Goal: Task Accomplishment & Management: Manage account settings

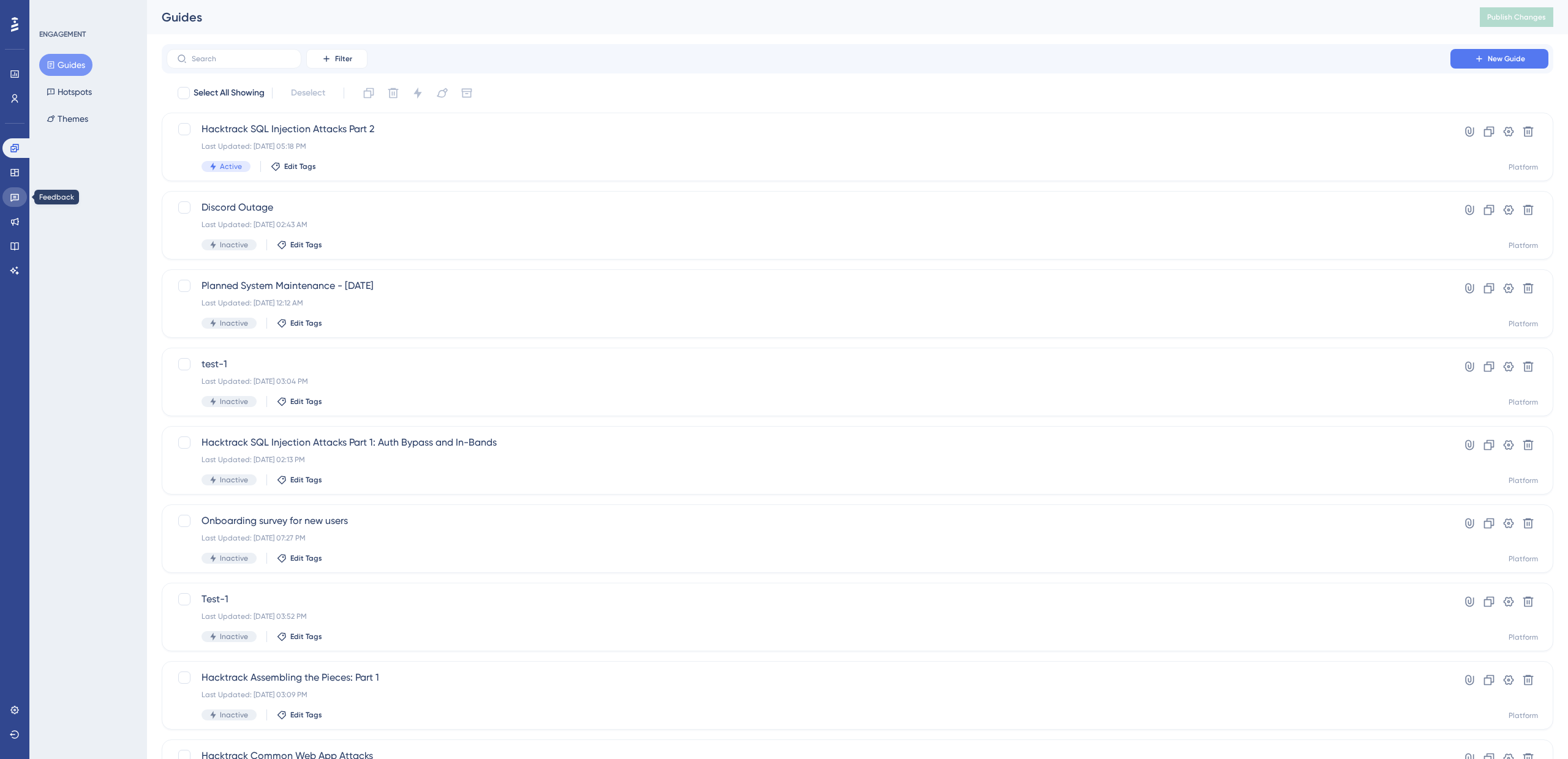
click at [10, 203] on link at bounding box center [15, 197] width 24 height 19
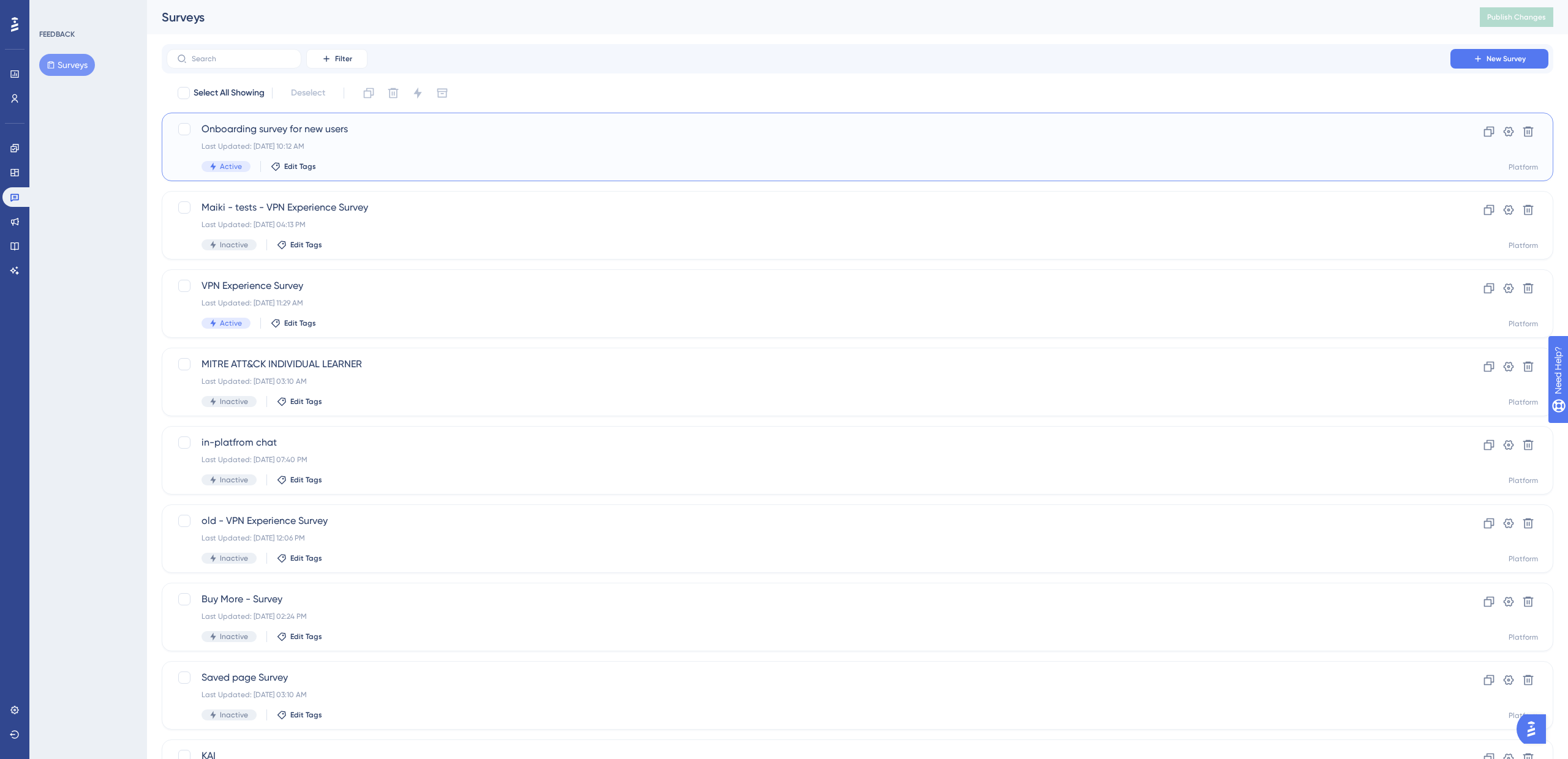
click at [274, 129] on span "Onboarding survey for new users" at bounding box center [808, 129] width 1214 height 15
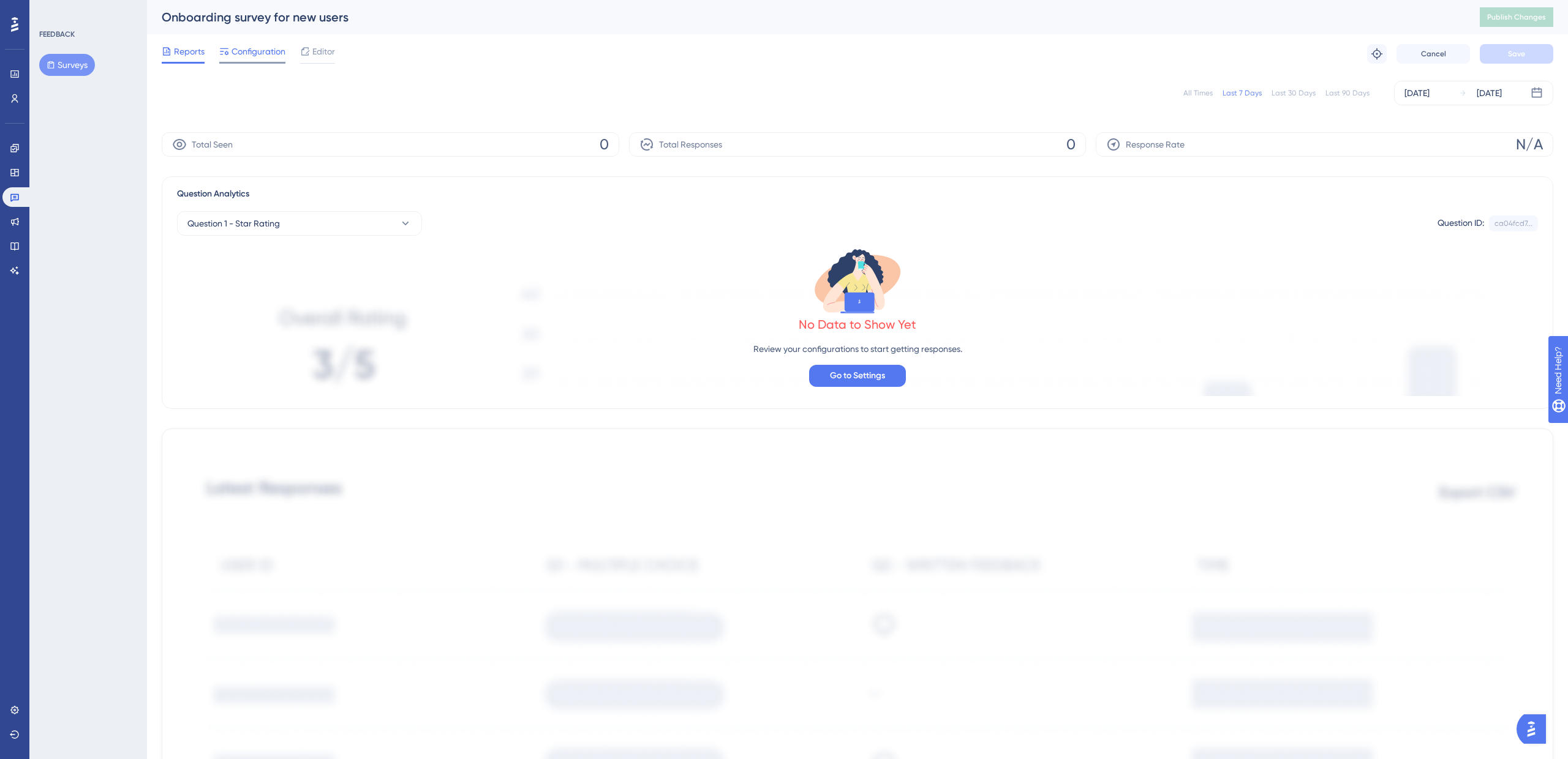
click at [248, 45] on span "Configuration" at bounding box center [259, 51] width 54 height 15
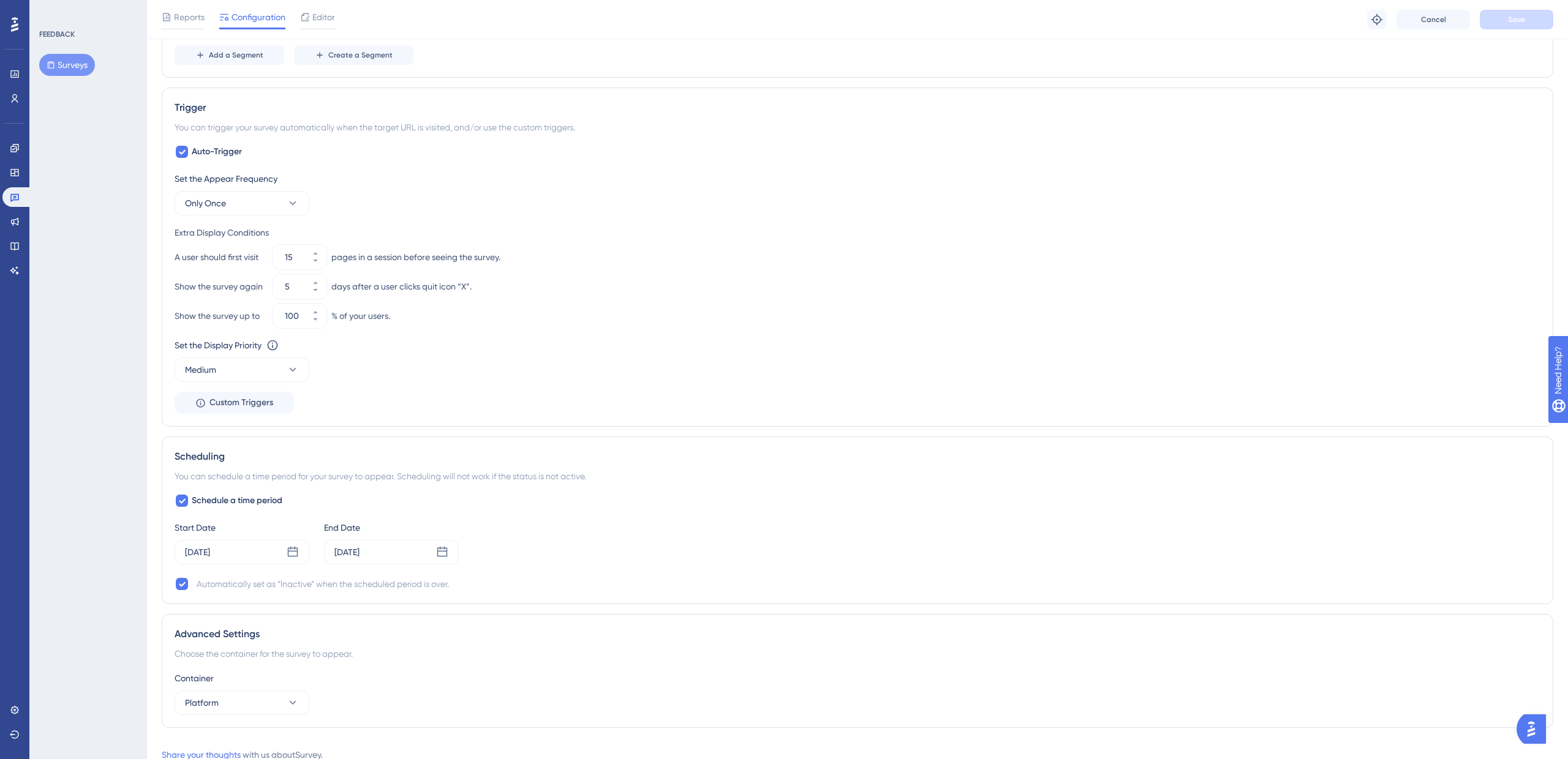
scroll to position [544, 0]
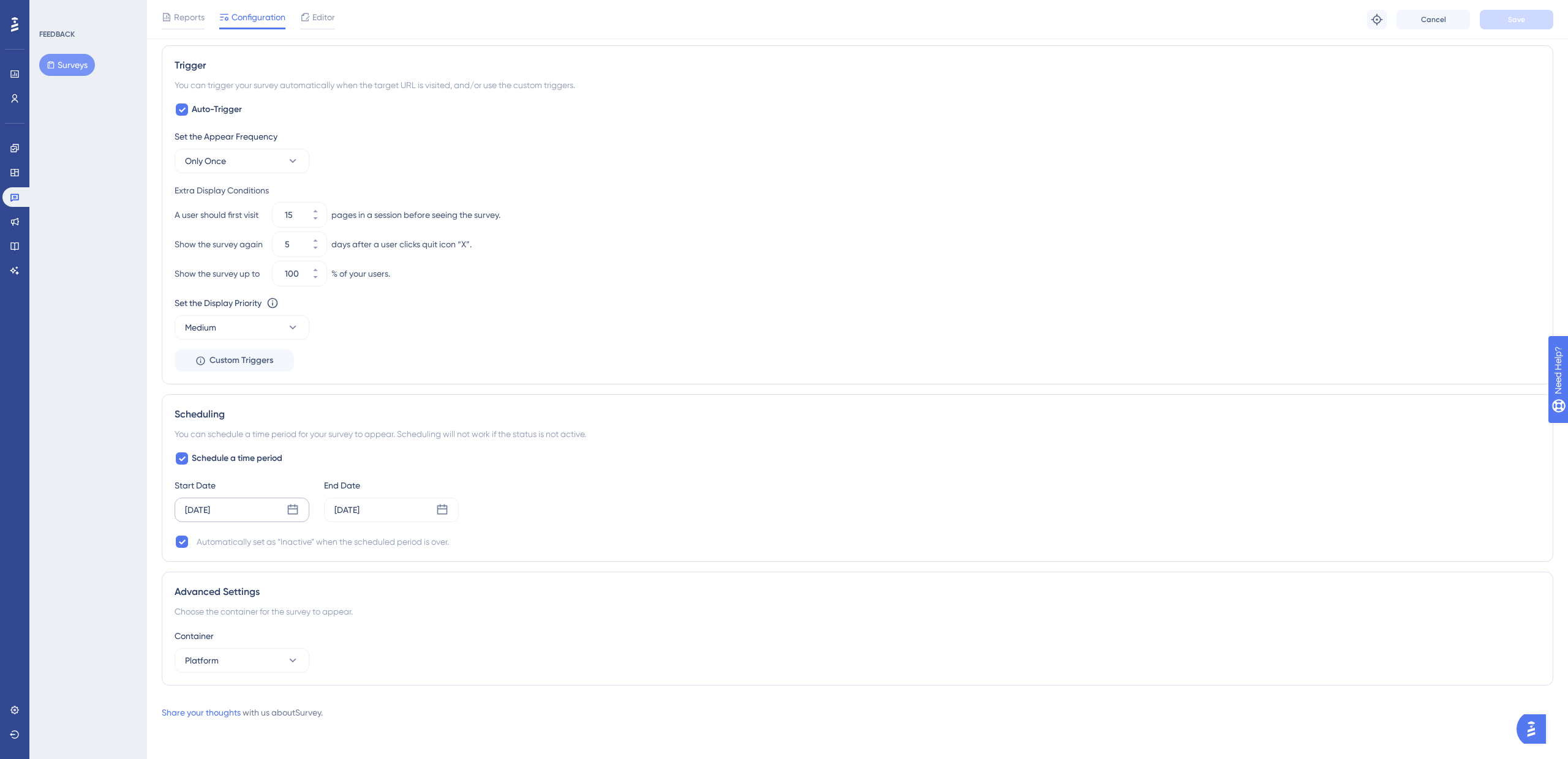
click at [293, 518] on div "[DATE]" at bounding box center [241, 510] width 134 height 24
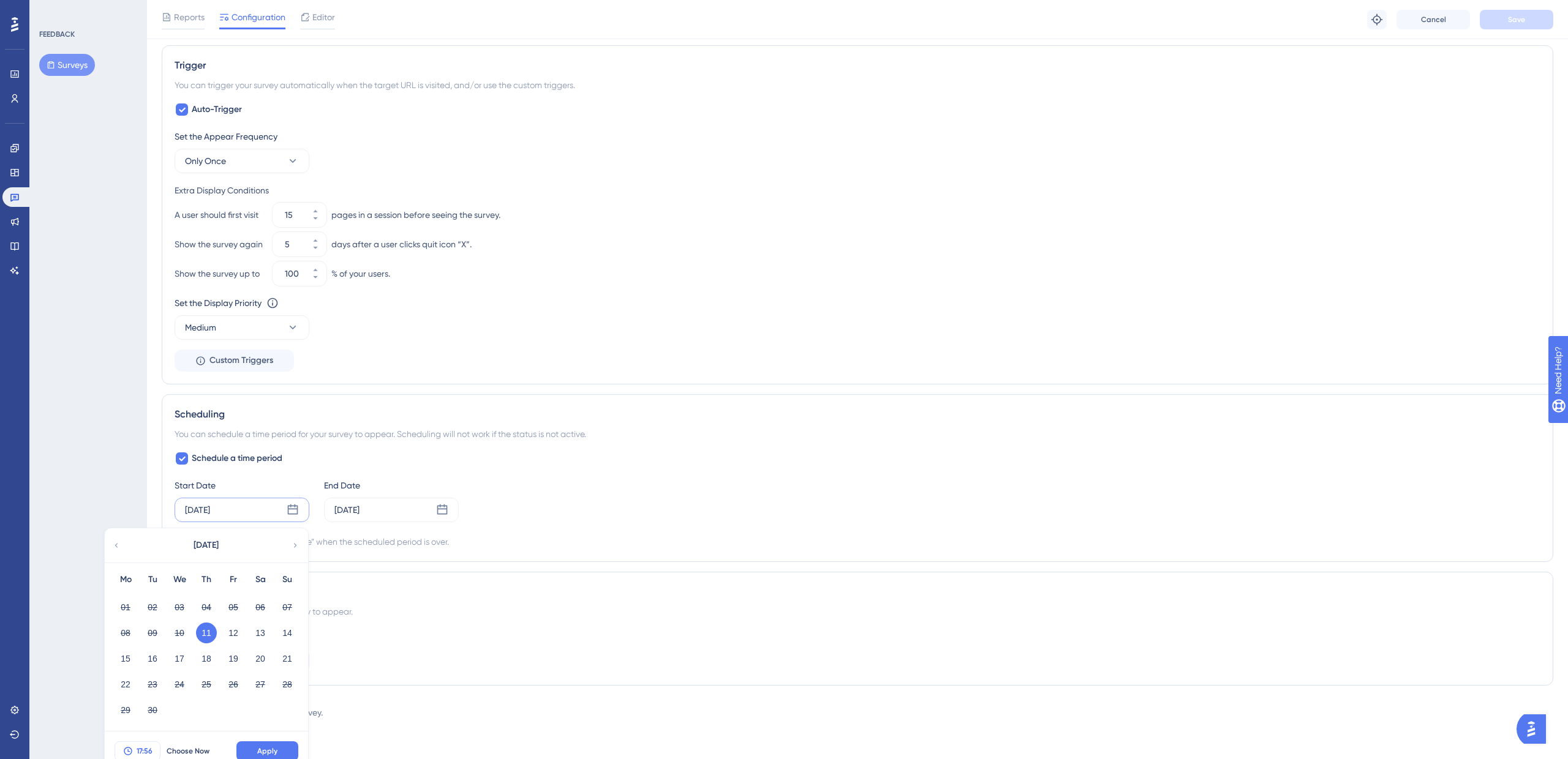
click at [147, 755] on span "17:56" at bounding box center [144, 751] width 16 height 10
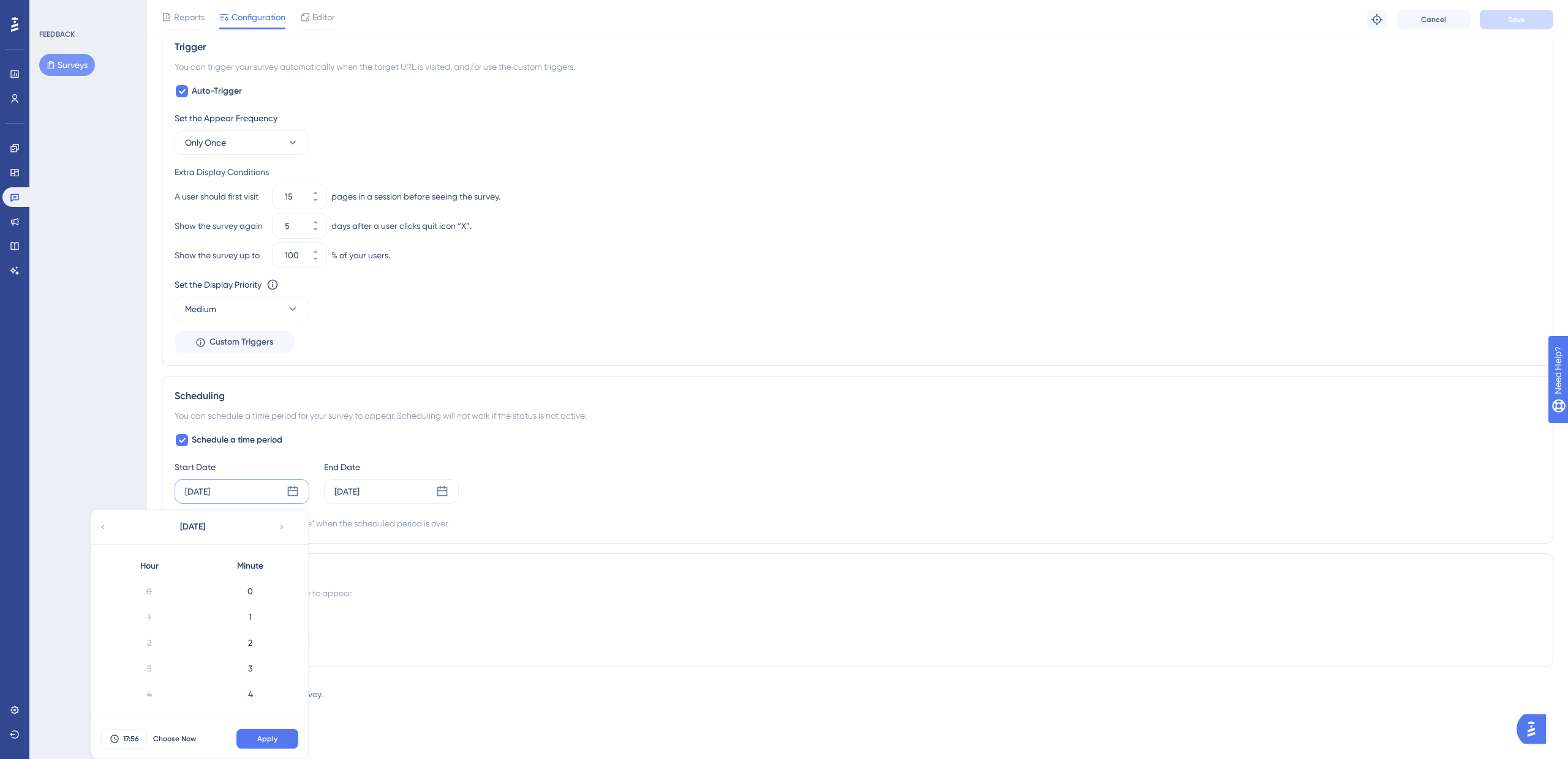
scroll to position [1387, 0]
click at [170, 739] on span "Choose Now" at bounding box center [174, 738] width 43 height 10
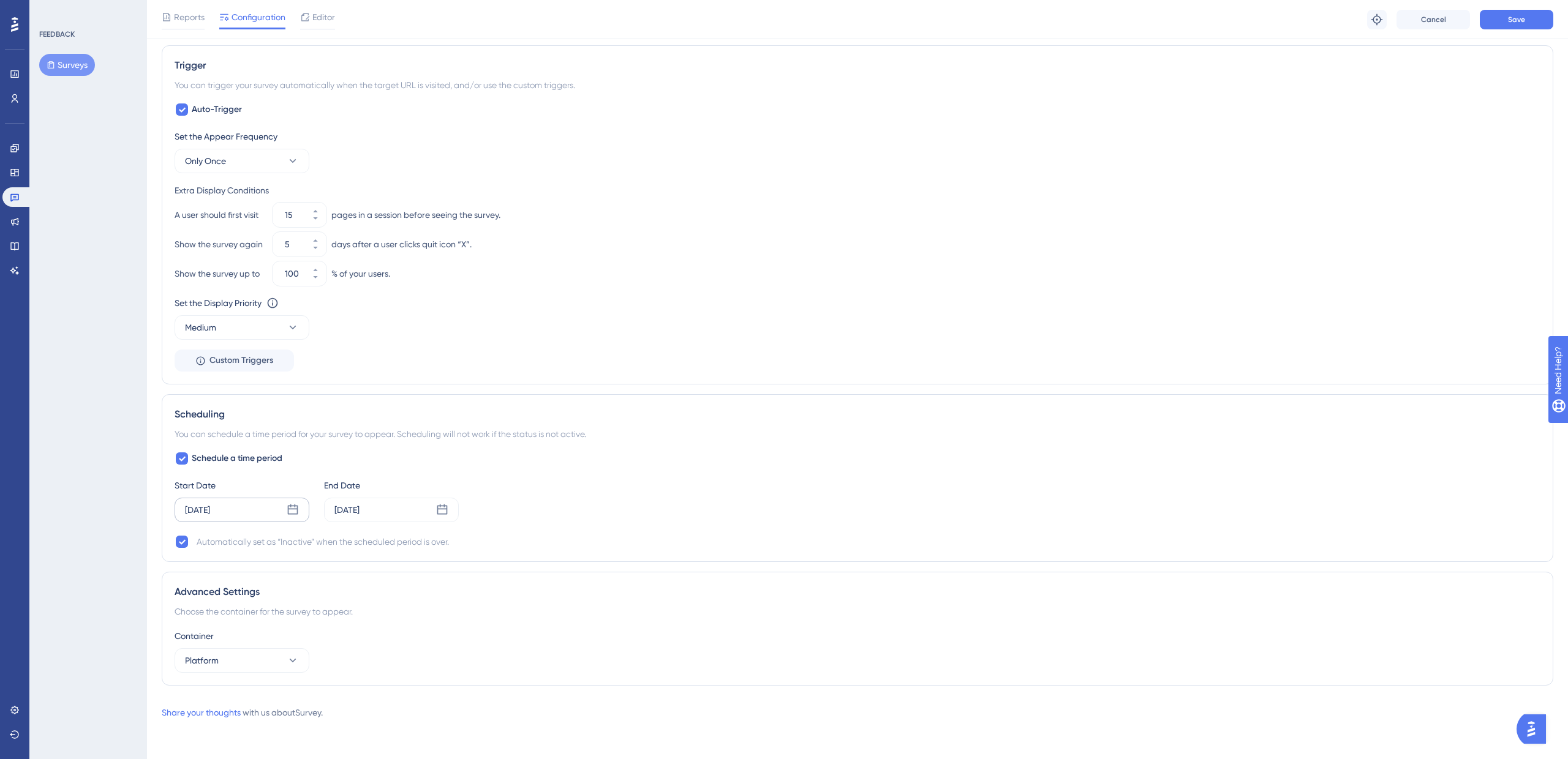
scroll to position [544, 0]
click at [318, 219] on icon at bounding box center [315, 218] width 7 height 7
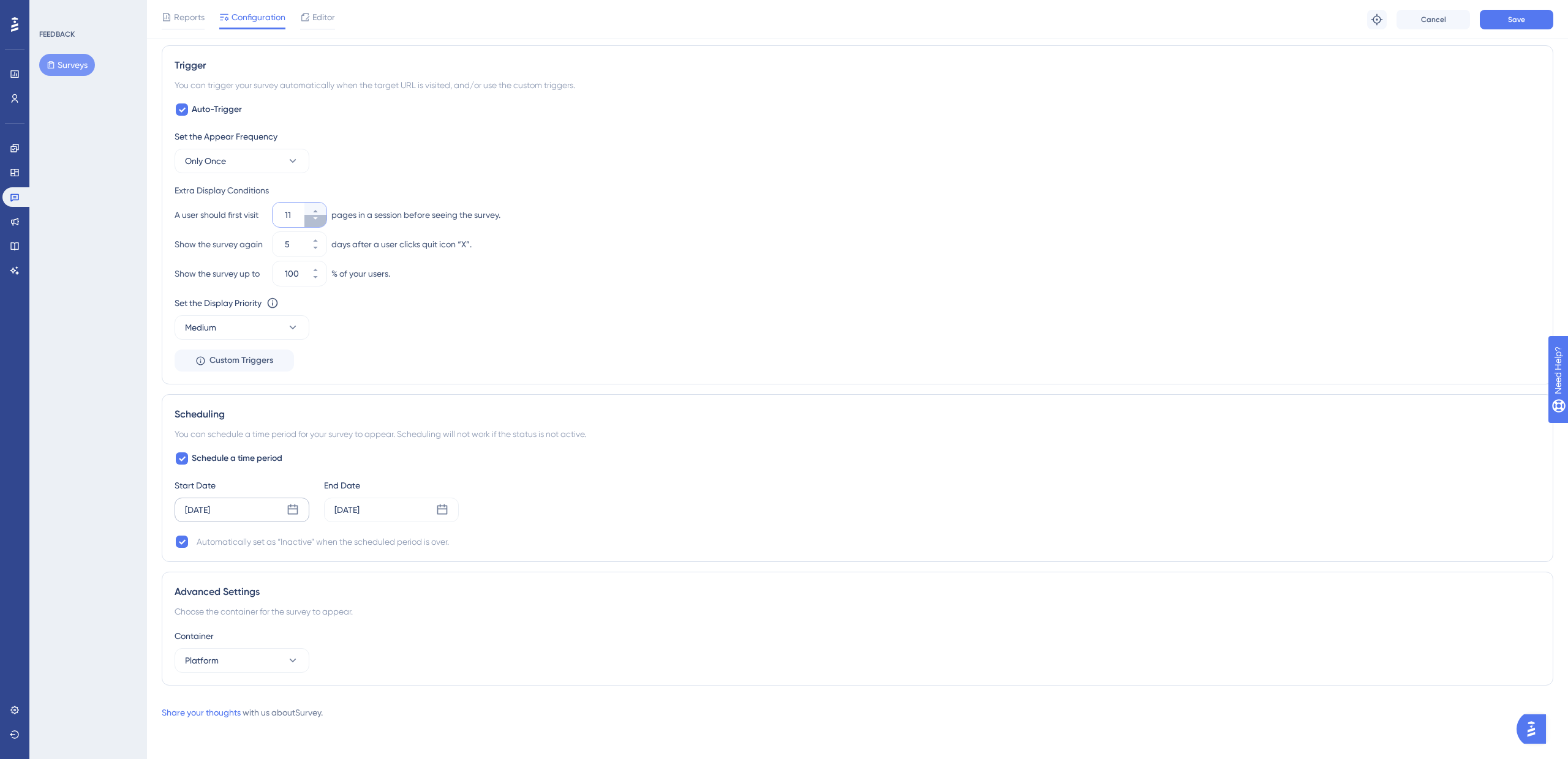
click at [318, 219] on icon at bounding box center [315, 218] width 7 height 7
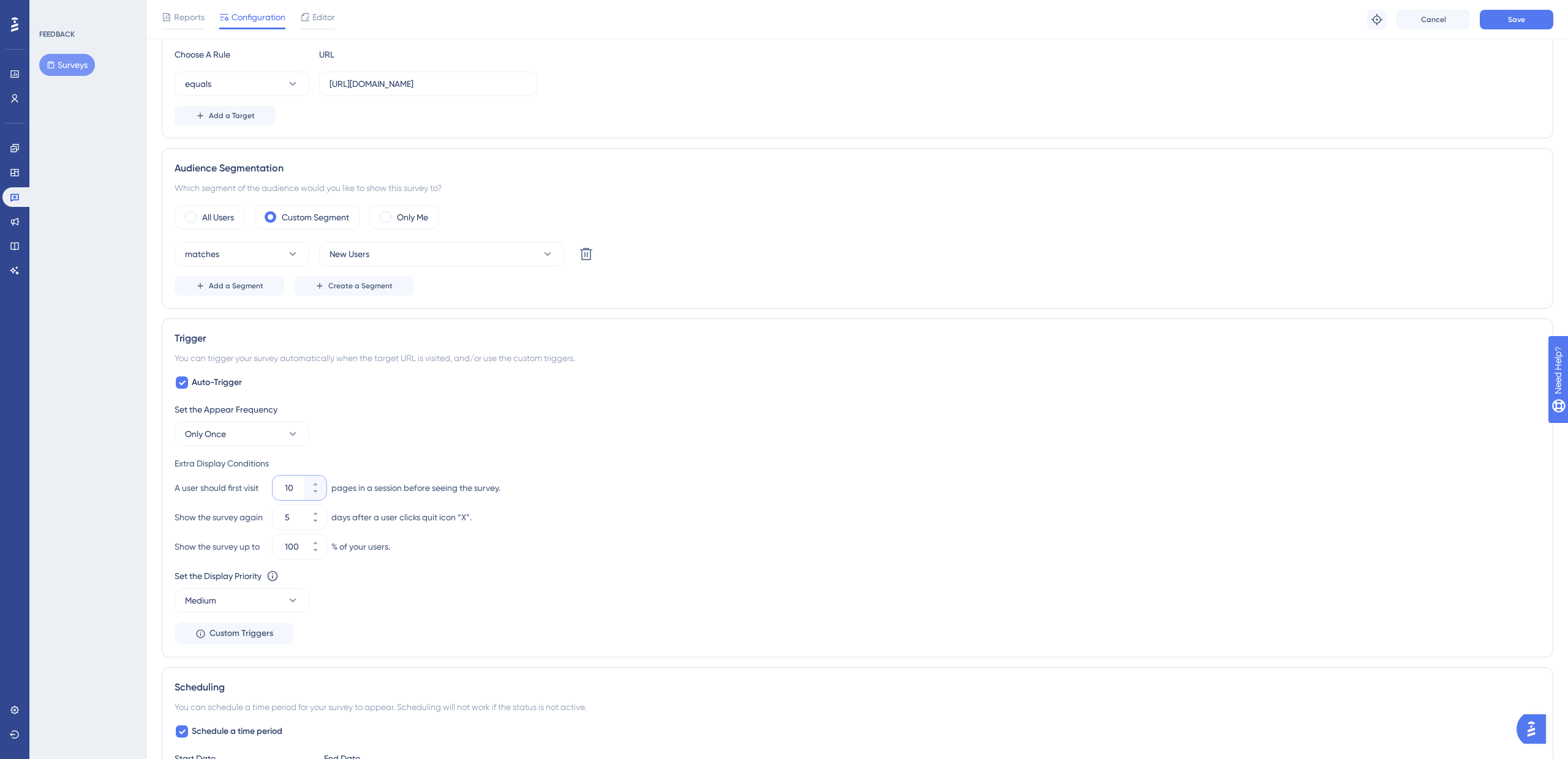
scroll to position [0, 0]
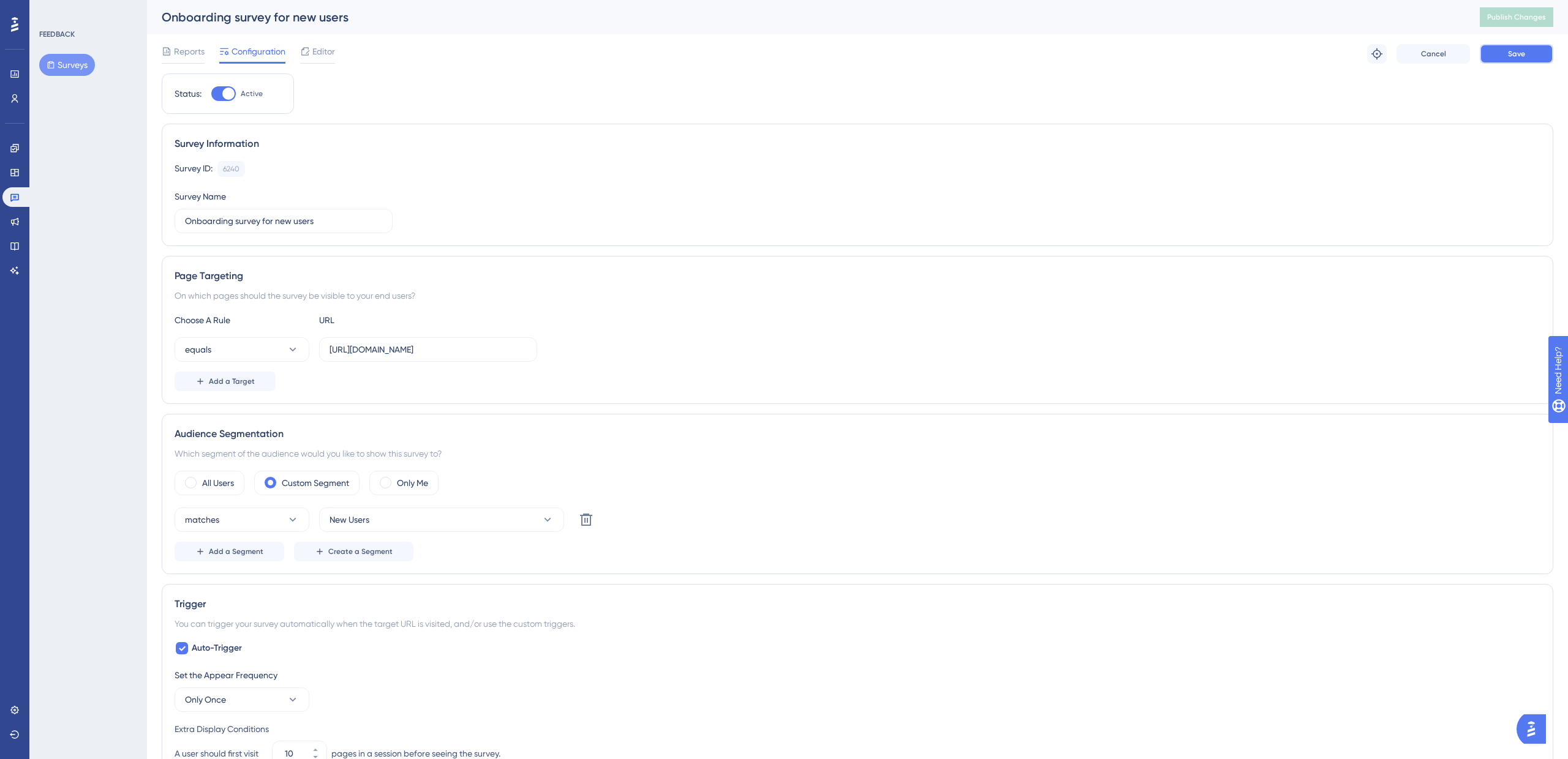
click at [1511, 54] on span "Save" at bounding box center [1517, 53] width 17 height 10
click at [1511, 17] on span "Publish Changes" at bounding box center [1516, 17] width 59 height 10
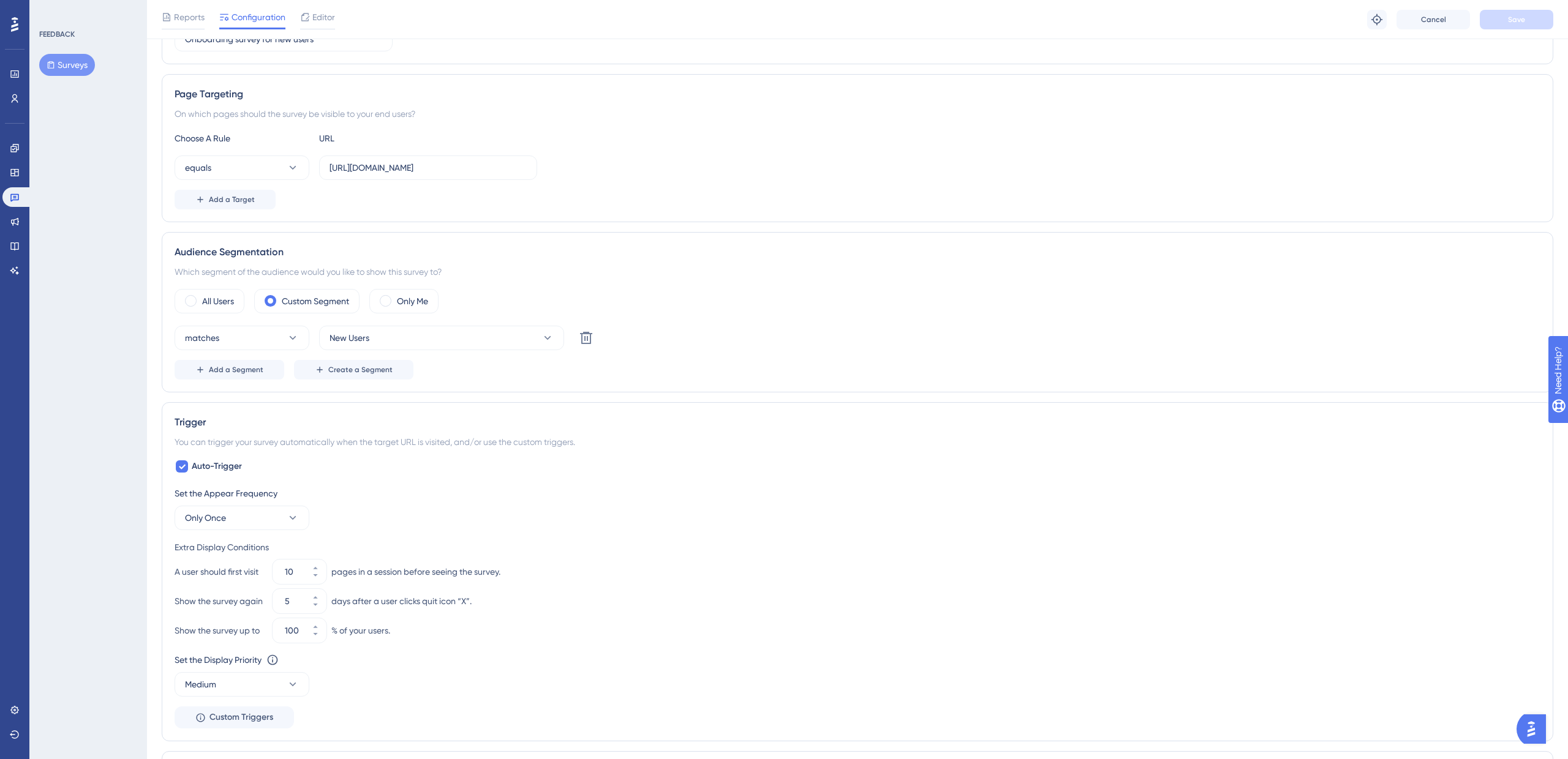
scroll to position [219, 0]
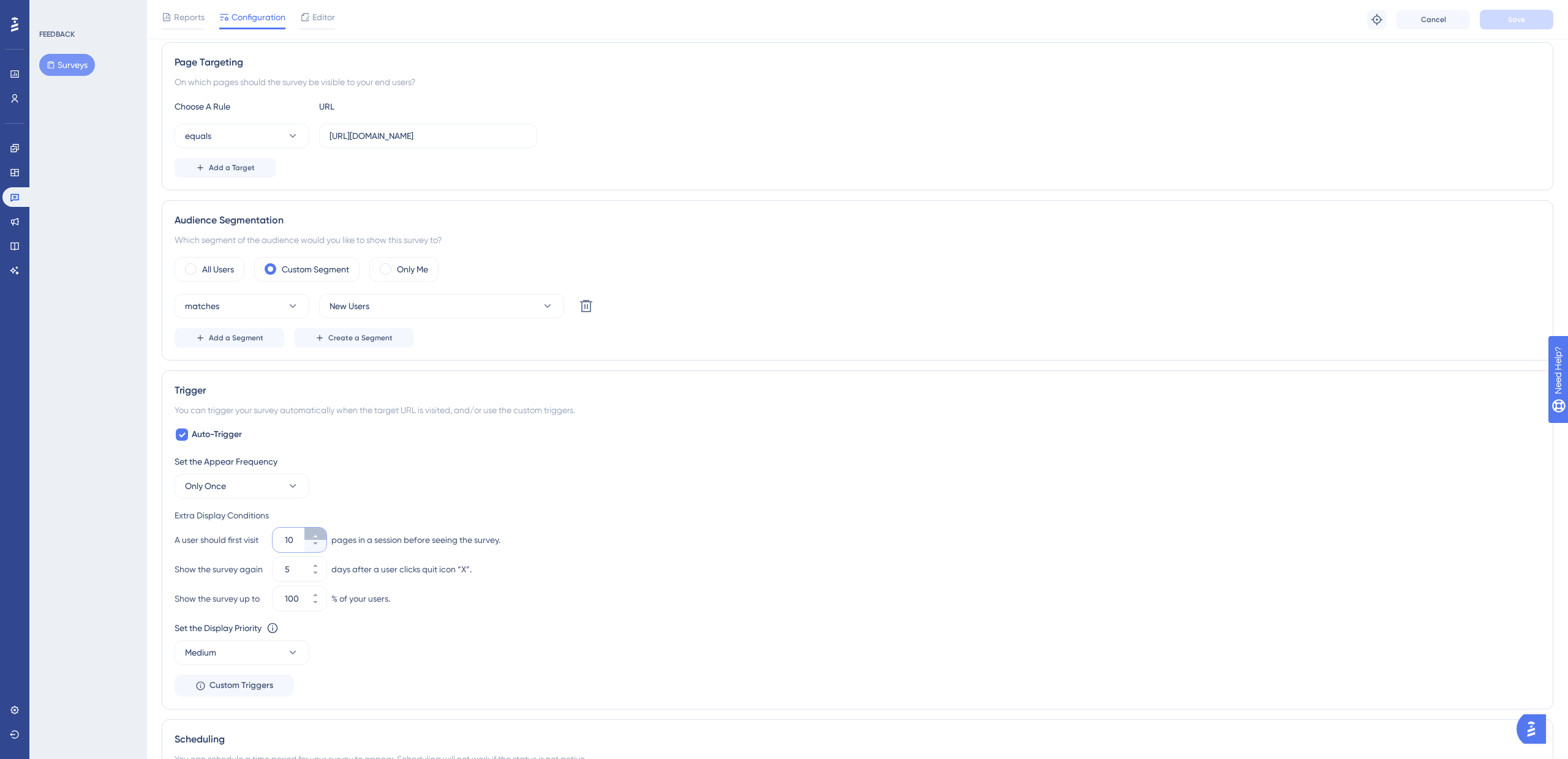
click at [317, 531] on button "10" at bounding box center [315, 534] width 22 height 12
click at [317, 531] on button "11" at bounding box center [315, 534] width 22 height 12
click at [317, 531] on button "12" at bounding box center [315, 534] width 22 height 12
click at [317, 531] on button "13" at bounding box center [315, 534] width 22 height 12
click at [317, 531] on button "14" at bounding box center [315, 534] width 22 height 12
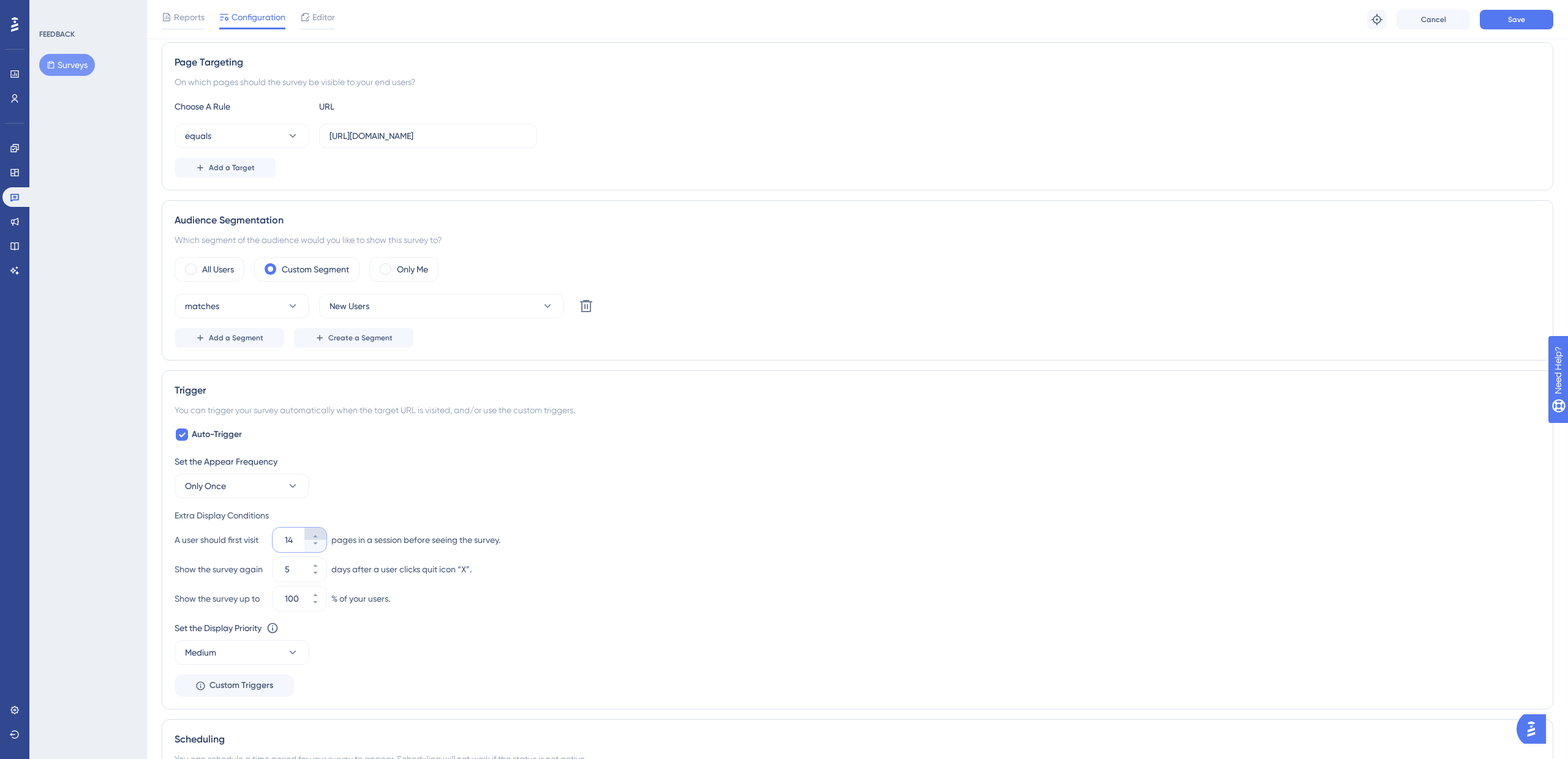
type input "15"
click at [1514, 18] on span "Save" at bounding box center [1517, 19] width 17 height 10
click at [68, 64] on button "Surveys" at bounding box center [67, 65] width 56 height 22
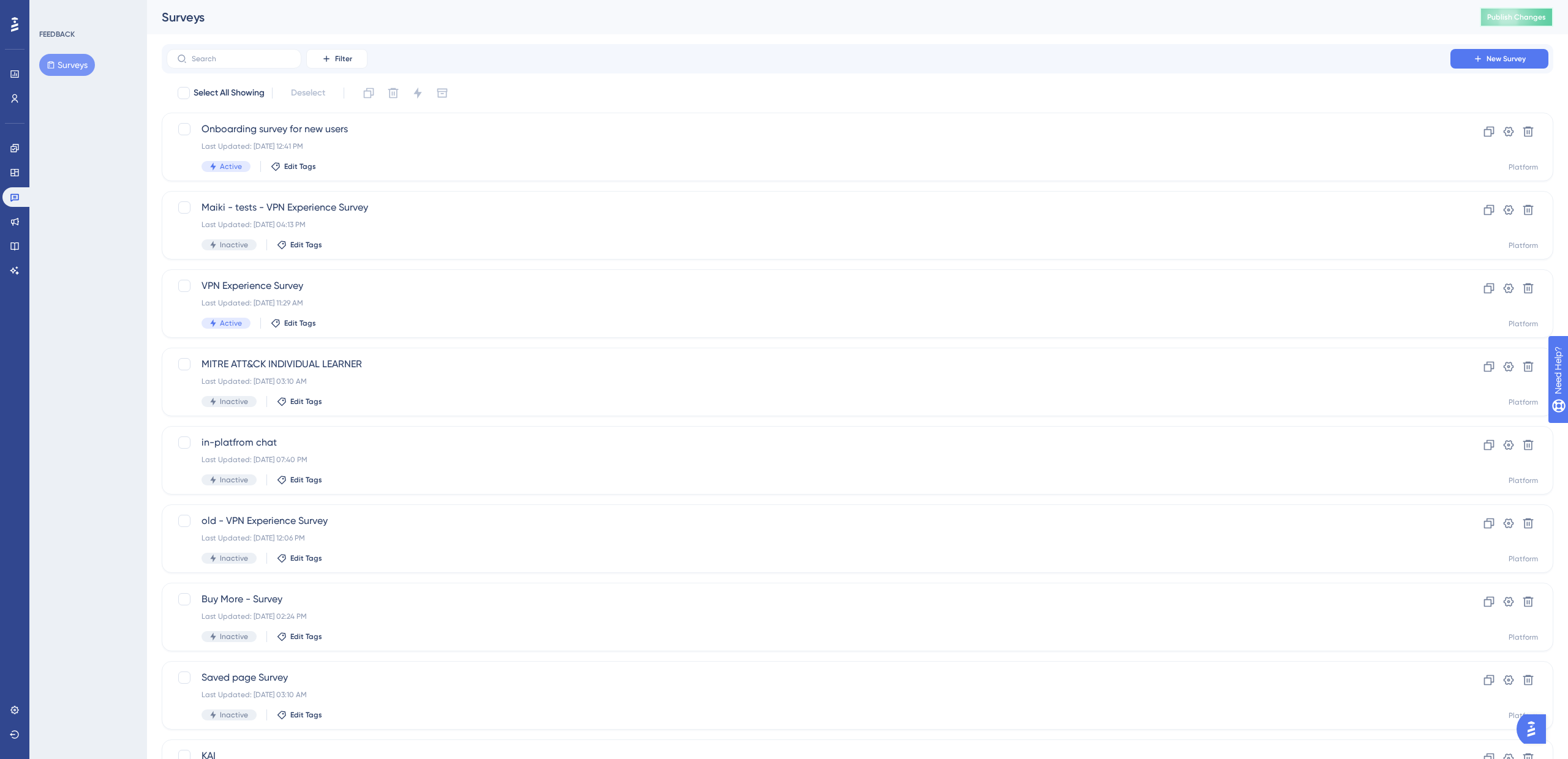
click at [1502, 17] on span "Publish Changes" at bounding box center [1516, 17] width 59 height 10
click at [248, 134] on span "Onboarding survey for new users" at bounding box center [808, 129] width 1214 height 15
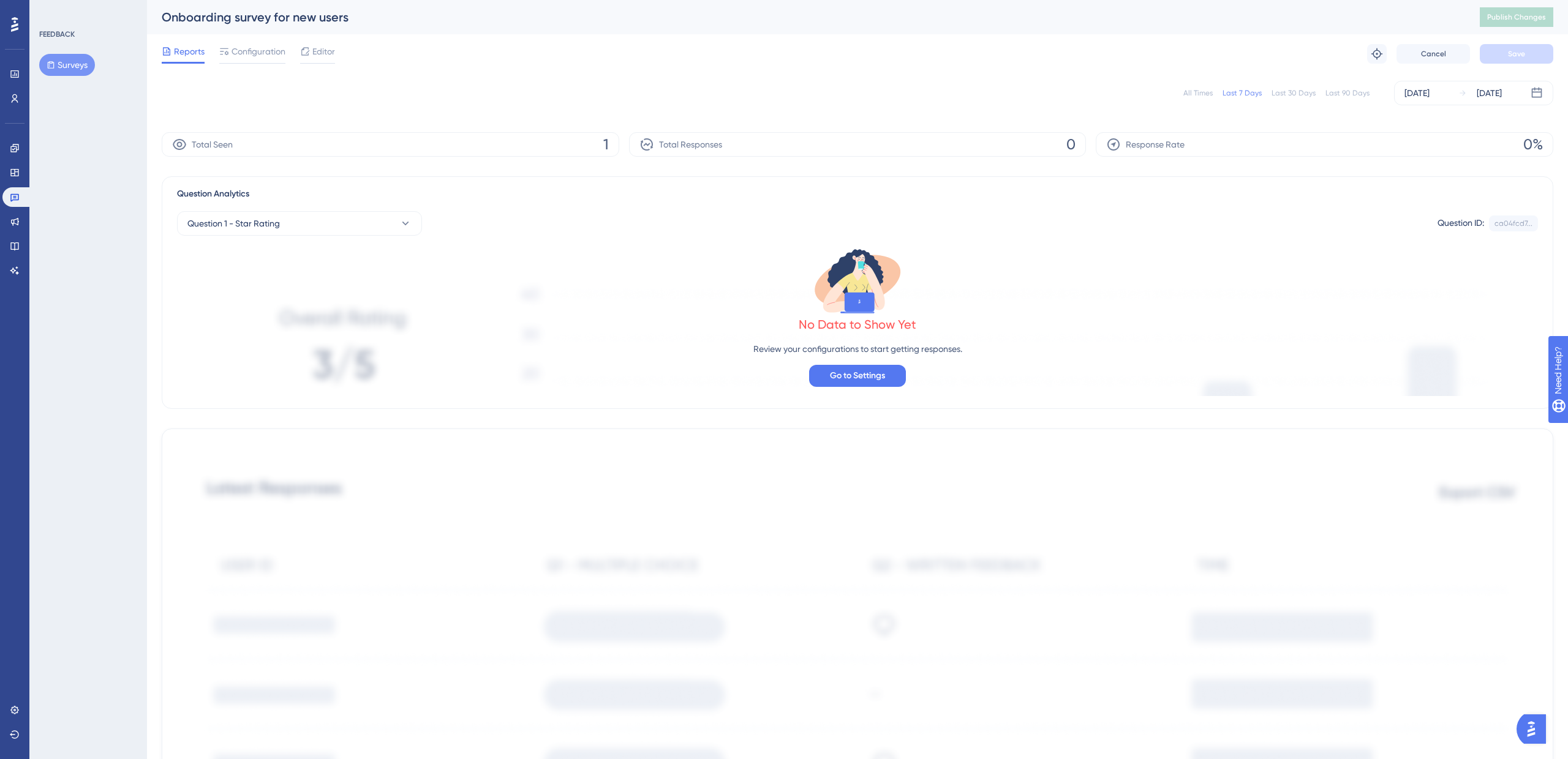
click at [437, 145] on div "Total Seen 1" at bounding box center [390, 145] width 457 height 24
click at [602, 148] on div "Total Seen 1" at bounding box center [390, 145] width 457 height 24
click at [345, 218] on button "Question 1 - Star Rating" at bounding box center [299, 223] width 245 height 24
click at [280, 291] on span "Question 1 - Star Rating" at bounding box center [241, 298] width 93 height 15
click at [297, 218] on button "Question 1 - Star Rating" at bounding box center [299, 223] width 245 height 24
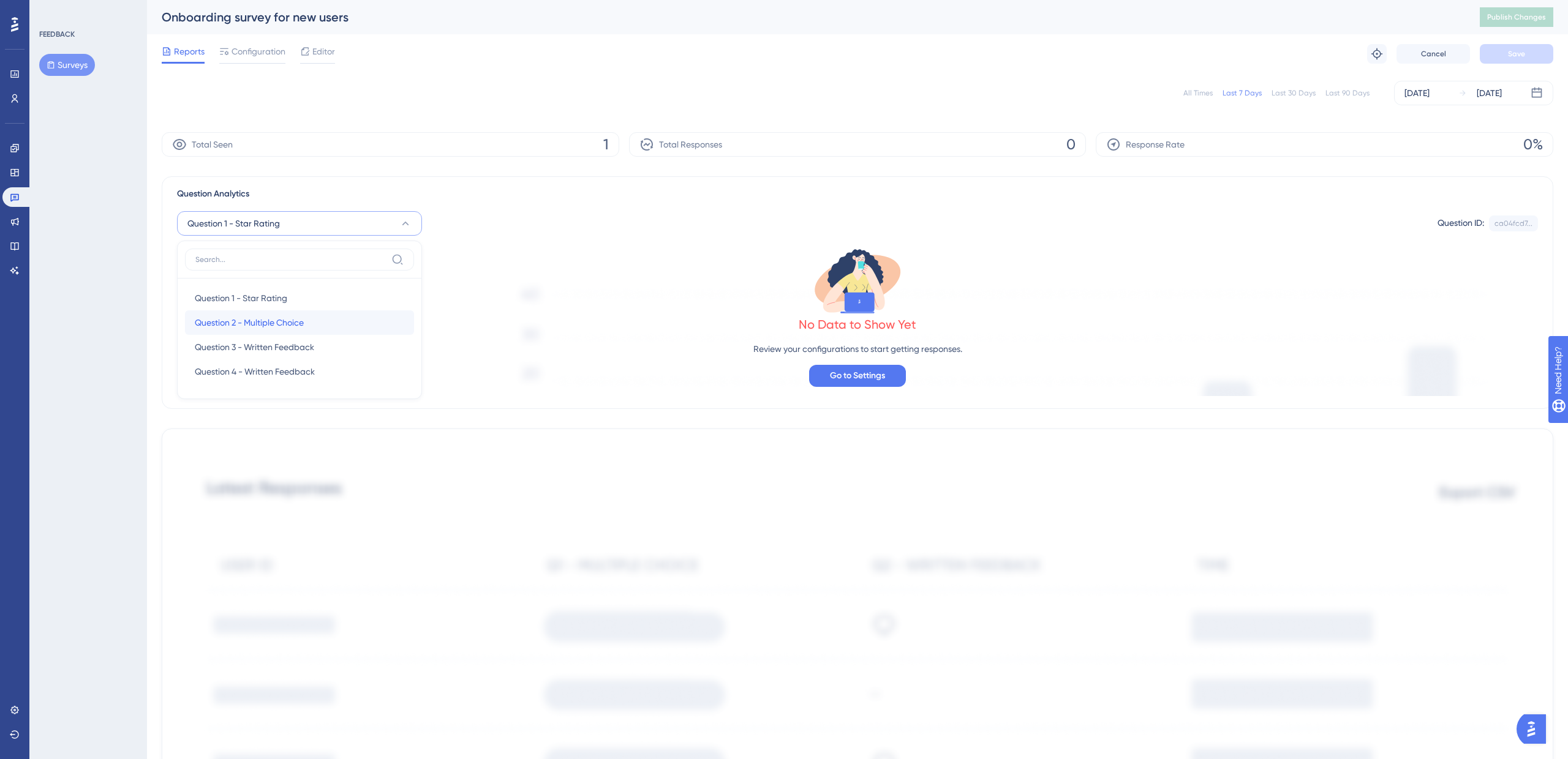
click at [285, 322] on span "Question 2 - Multiple Choice" at bounding box center [249, 322] width 109 height 15
click at [328, 214] on button "Question 2 - Multiple Choice" at bounding box center [299, 223] width 245 height 24
click at [247, 300] on span "Question 1 - Star Rating" at bounding box center [241, 298] width 93 height 15
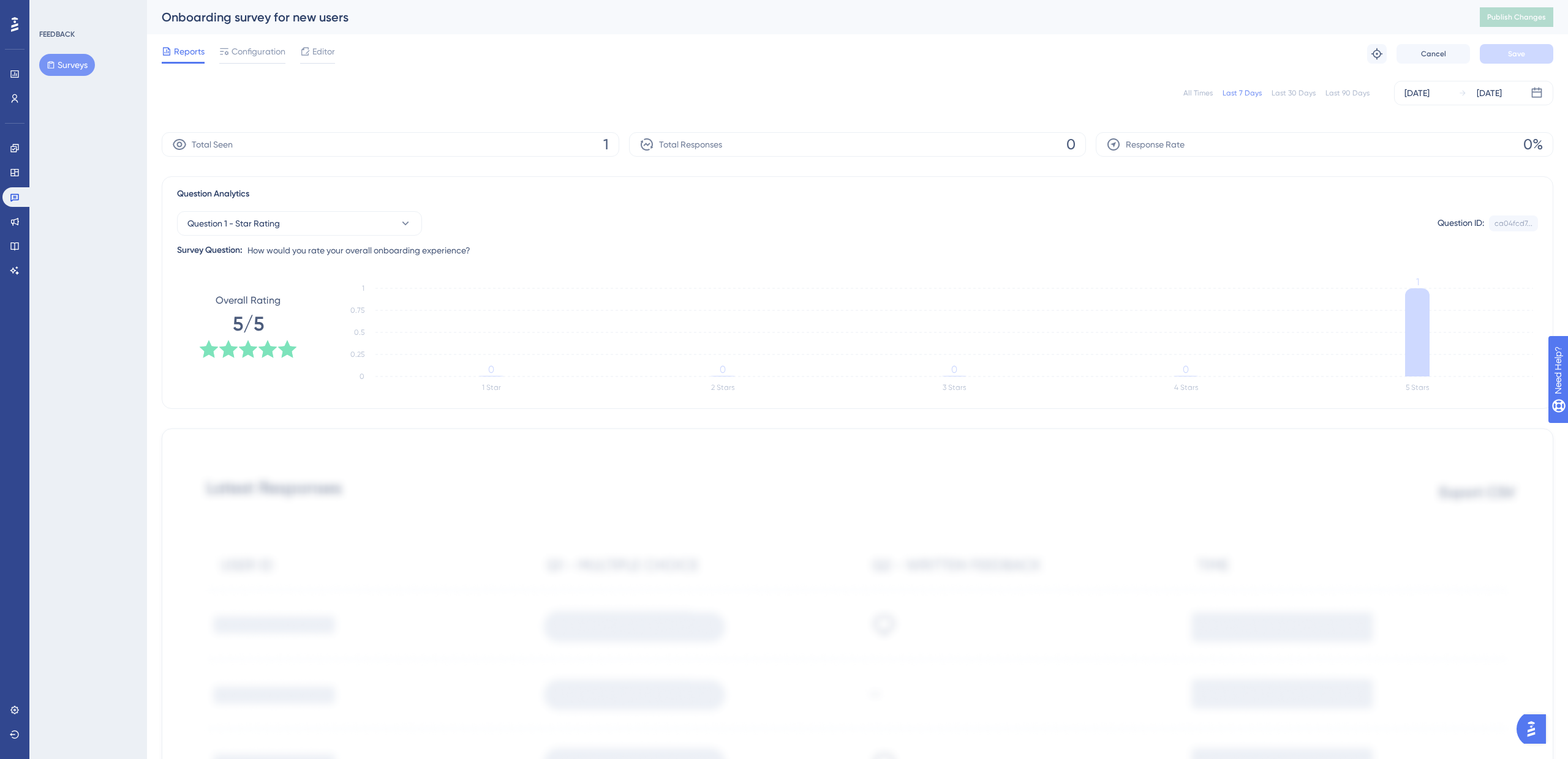
click at [75, 72] on button "Surveys" at bounding box center [67, 65] width 56 height 22
